Goal: Task Accomplishment & Management: Manage account settings

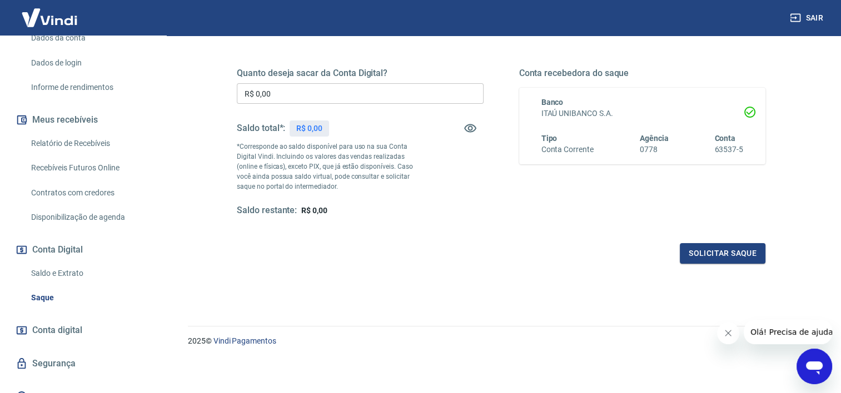
scroll to position [186, 0]
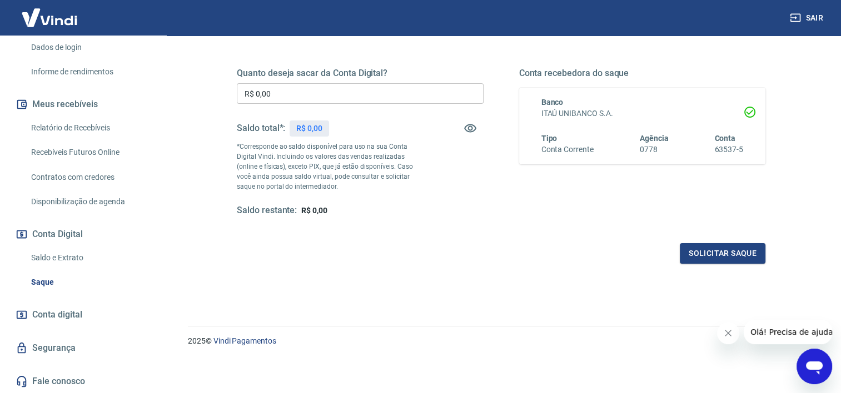
click at [118, 202] on link "Disponibilização de agenda" at bounding box center [90, 202] width 126 height 23
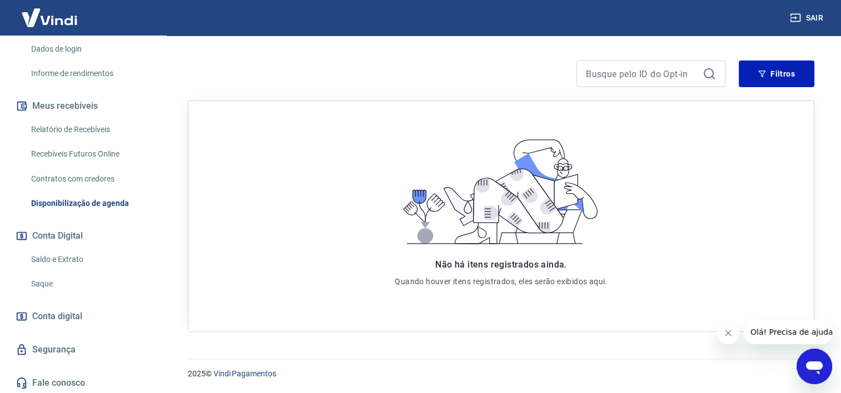
scroll to position [186, 0]
click at [66, 311] on span "Conta digital" at bounding box center [57, 315] width 50 height 16
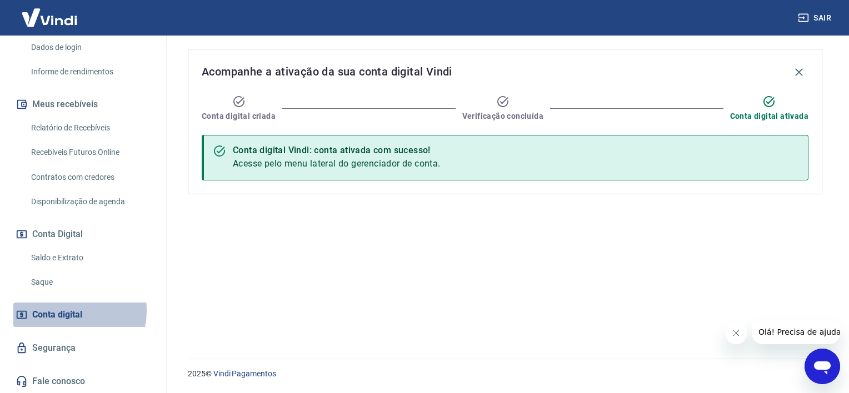
click at [66, 311] on span "Conta digital" at bounding box center [57, 315] width 50 height 16
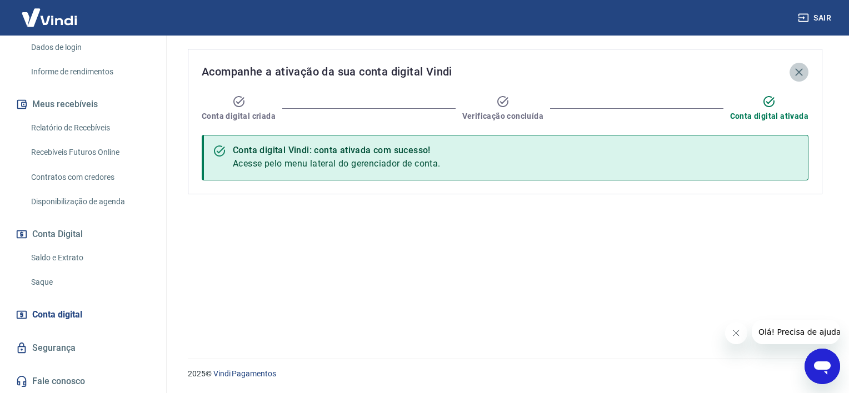
click at [799, 68] on icon "button" at bounding box center [798, 72] width 13 height 13
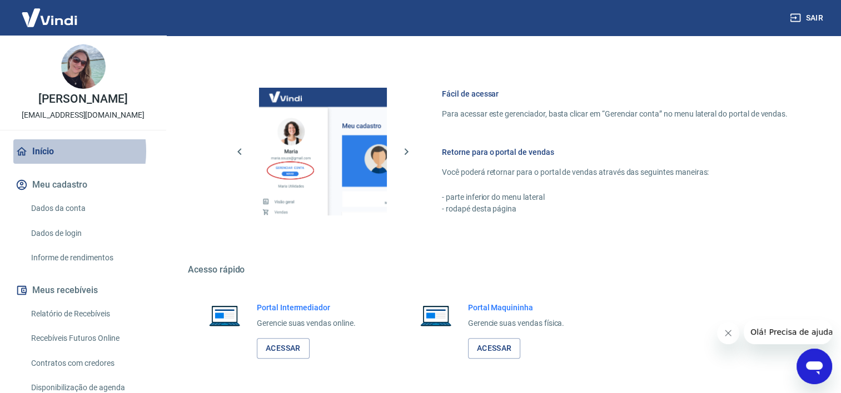
click at [48, 151] on link "Início" at bounding box center [82, 151] width 139 height 24
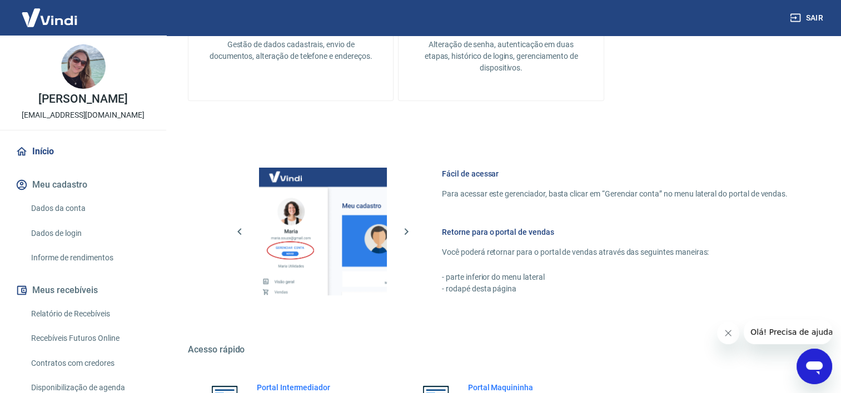
scroll to position [333, 0]
